Goal: Find contact information: Find contact information

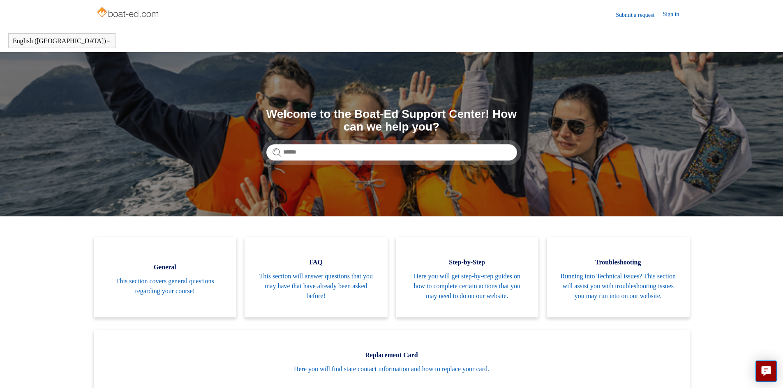
click at [666, 15] on link "Sign in" at bounding box center [674, 15] width 25 height 10
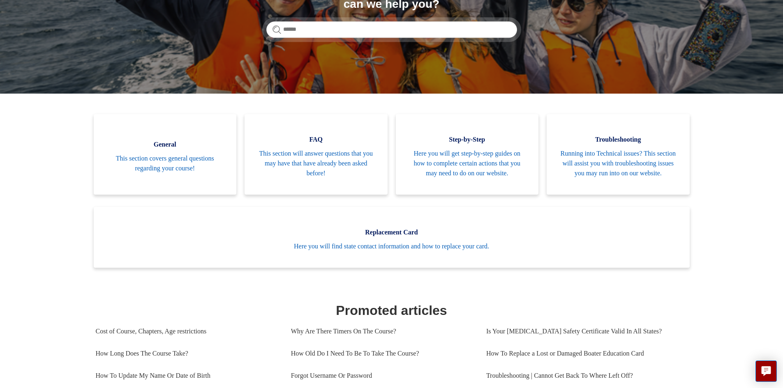
scroll to position [123, 0]
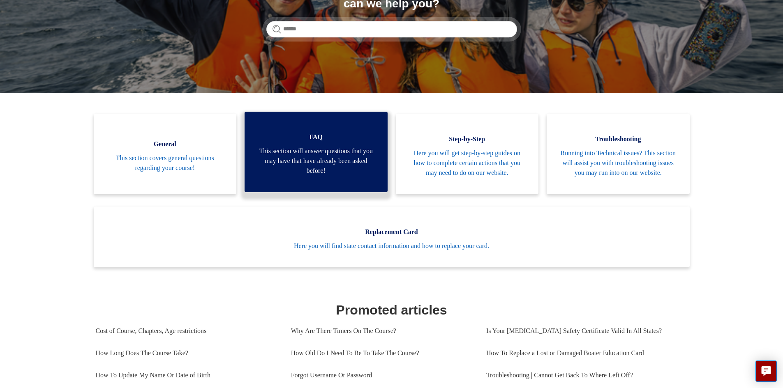
click at [298, 157] on span "This section will answer questions that you may have that have already been ask…" at bounding box center [316, 161] width 118 height 30
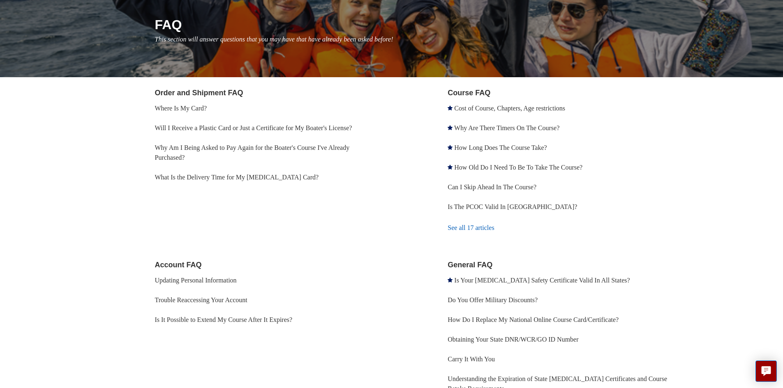
scroll to position [66, 0]
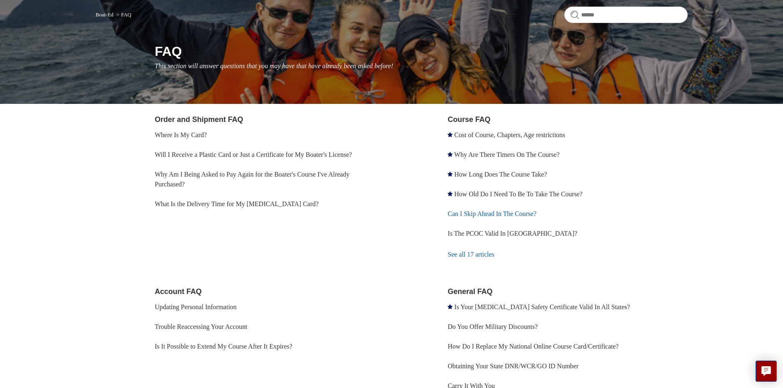
click at [460, 213] on link "Can I Skip Ahead In The Course?" at bounding box center [491, 213] width 89 height 7
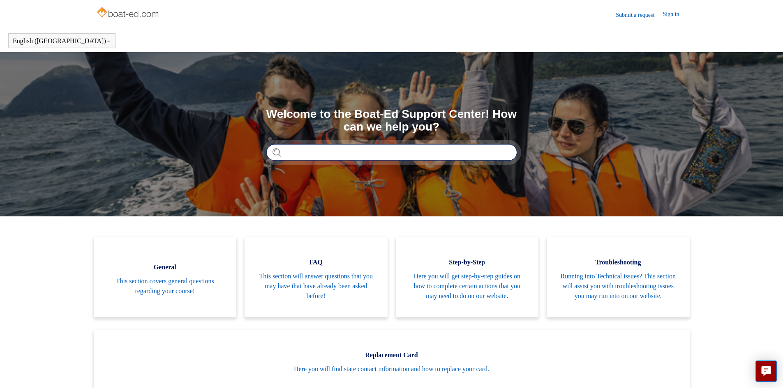
click at [303, 152] on input "Search" at bounding box center [391, 152] width 251 height 16
type input "*"
type input "**********"
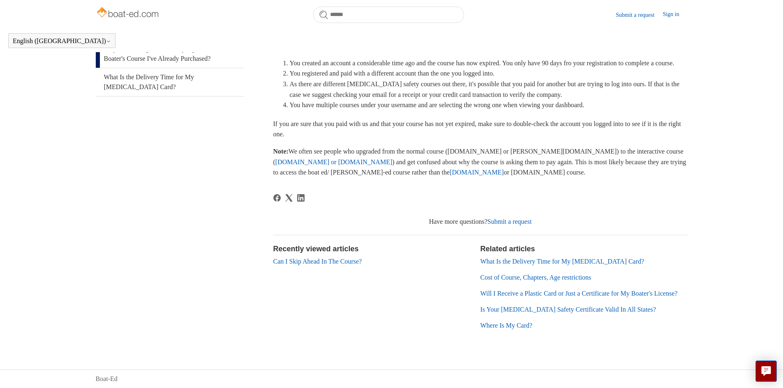
scroll to position [187, 0]
click at [504, 218] on link "Submit a request" at bounding box center [509, 221] width 44 height 7
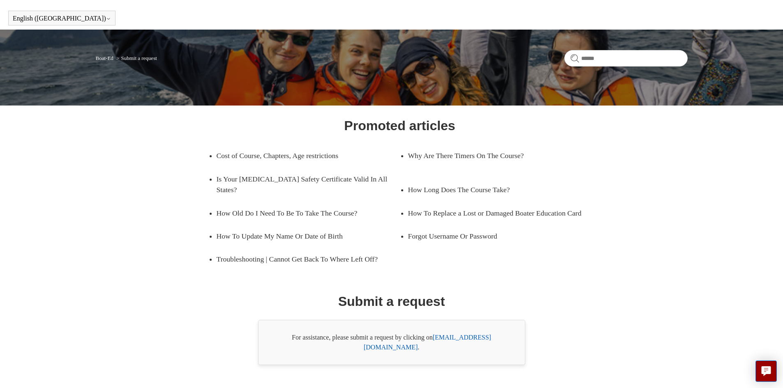
scroll to position [33, 0]
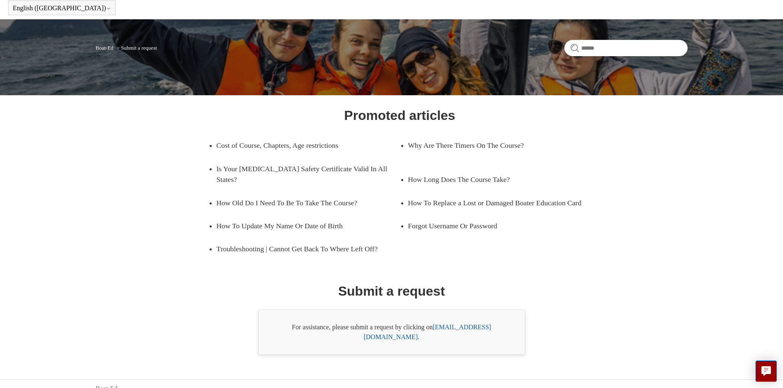
click at [445, 327] on link "[EMAIL_ADDRESS][DOMAIN_NAME]" at bounding box center [427, 332] width 127 height 17
click at [448, 327] on link "[EMAIL_ADDRESS][DOMAIN_NAME]" at bounding box center [427, 332] width 127 height 17
drag, startPoint x: 503, startPoint y: 327, endPoint x: 435, endPoint y: 331, distance: 68.3
click at [435, 331] on div "For assistance, please submit a request by clicking on [EMAIL_ADDRESS][DOMAIN_N…" at bounding box center [391, 332] width 267 height 45
copy div "[EMAIL_ADDRESS][DOMAIN_NAME] ."
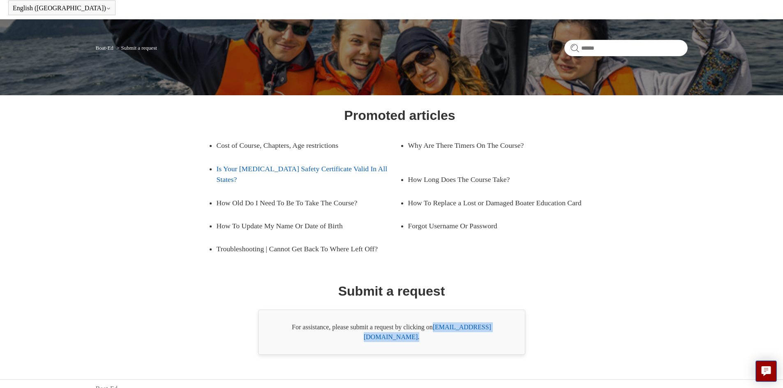
scroll to position [0, 0]
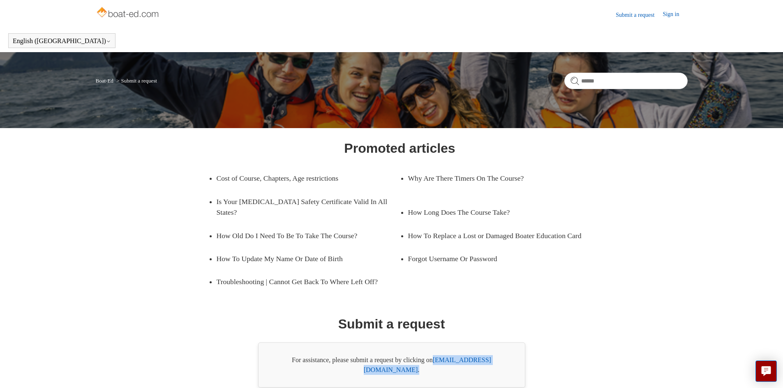
click at [666, 14] on link "Sign in" at bounding box center [674, 15] width 25 height 10
